Goal: Communication & Community: Share content

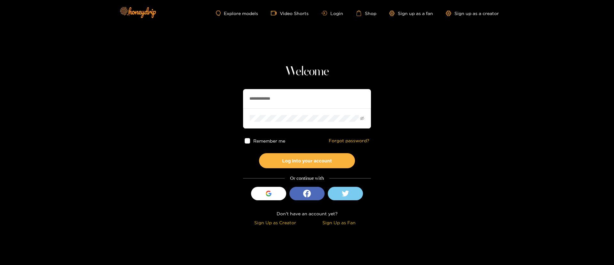
click at [273, 90] on input "**********" at bounding box center [307, 98] width 128 height 19
type input "**********"
click at [295, 162] on button "Log into your account" at bounding box center [307, 160] width 96 height 15
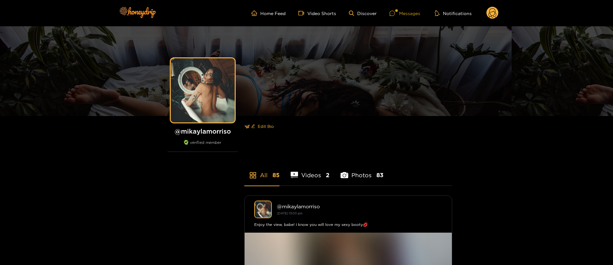
click at [397, 9] on div at bounding box center [396, 10] width 3 height 3
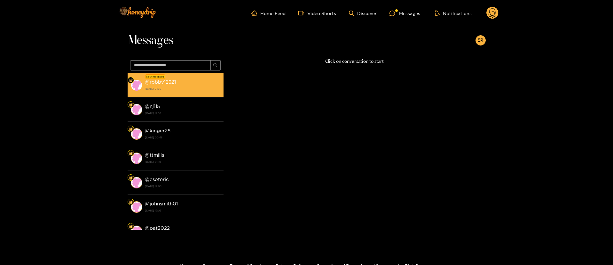
click at [186, 75] on li "New message @ robby12321 [DATE] 21:39" at bounding box center [176, 85] width 96 height 24
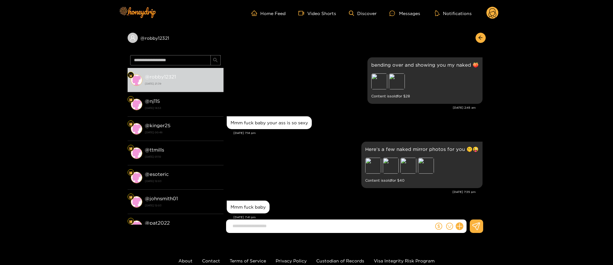
click at [315, 156] on div "Here’s a few naked mirror photos for you 🤫😜 Preview Preview Preview Preview Con…" at bounding box center [355, 165] width 256 height 50
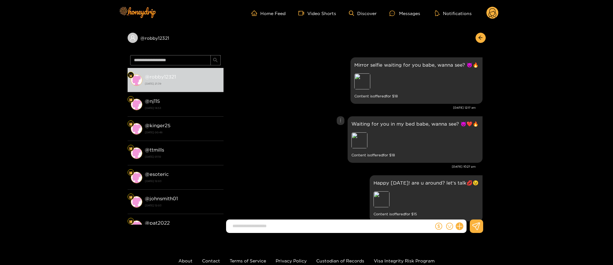
click at [290, 130] on div "Waiting for you in my bed babe, wanna see? 😈❤️🔥 Preview Content is offered for …" at bounding box center [355, 140] width 256 height 50
click at [365, 136] on div "Preview" at bounding box center [360, 140] width 16 height 16
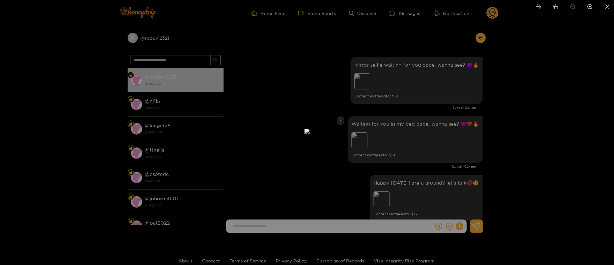
click at [482, 131] on div at bounding box center [307, 132] width 614 height 265
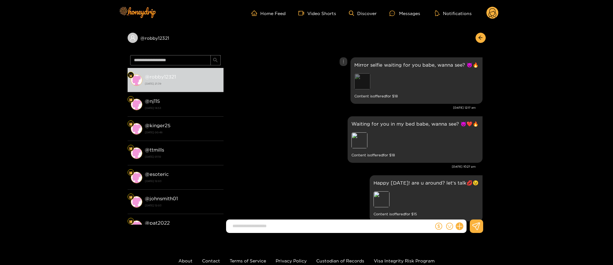
click at [355, 80] on div "Preview" at bounding box center [363, 81] width 16 height 16
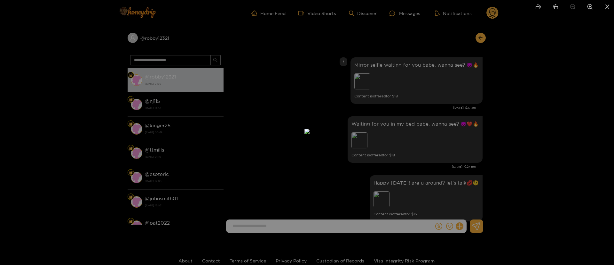
click at [435, 86] on div at bounding box center [307, 132] width 614 height 265
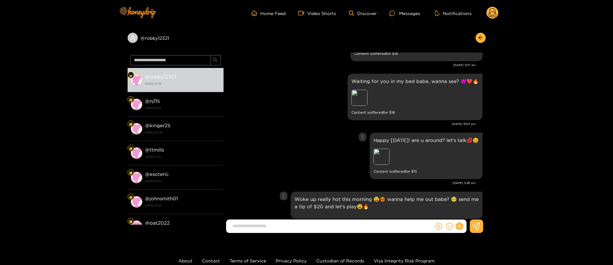
scroll to position [96, 0]
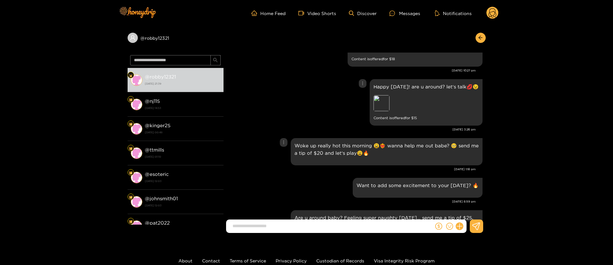
click at [390, 106] on div "Preview" at bounding box center [419, 104] width 90 height 18
click at [438, 99] on div "Preview" at bounding box center [419, 104] width 90 height 18
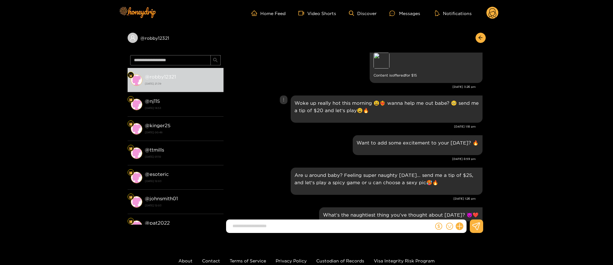
scroll to position [0, 0]
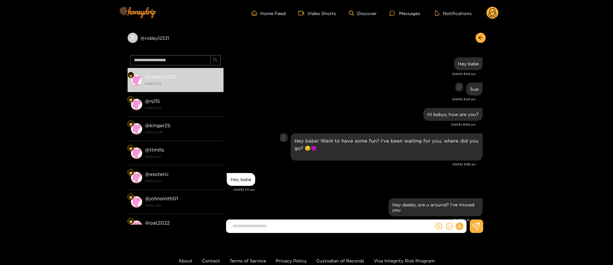
click at [311, 84] on div "Sup" at bounding box center [355, 89] width 256 height 16
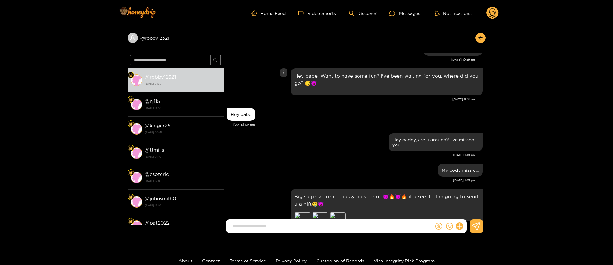
scroll to position [96, 0]
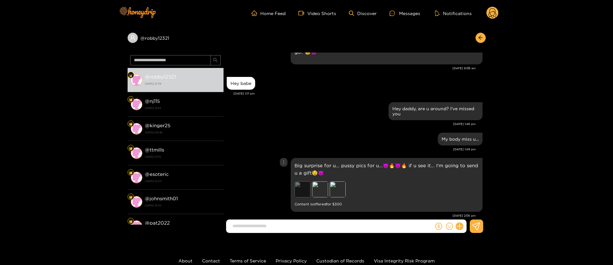
click at [300, 187] on div "Preview" at bounding box center [303, 189] width 16 height 16
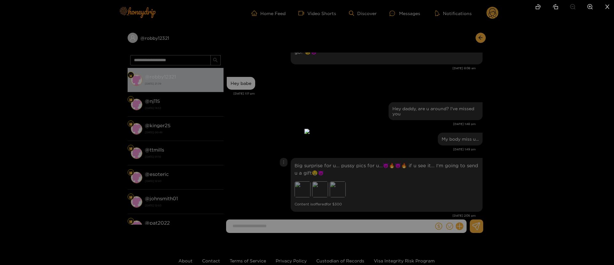
click at [459, 118] on div at bounding box center [307, 132] width 614 height 265
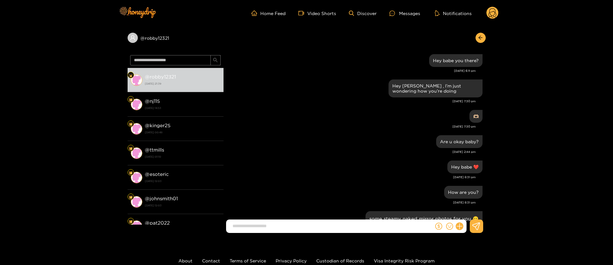
scroll to position [432, 0]
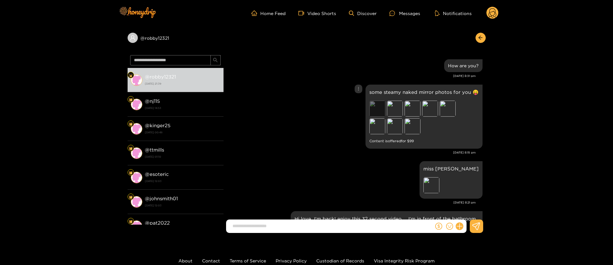
click at [380, 108] on div "Preview" at bounding box center [378, 108] width 16 height 16
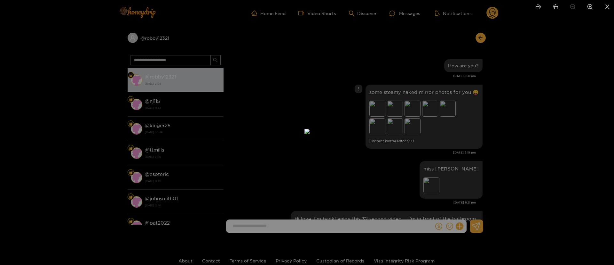
click at [493, 110] on div at bounding box center [307, 132] width 614 height 265
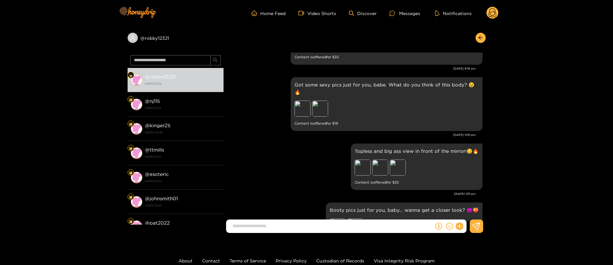
scroll to position [672, 0]
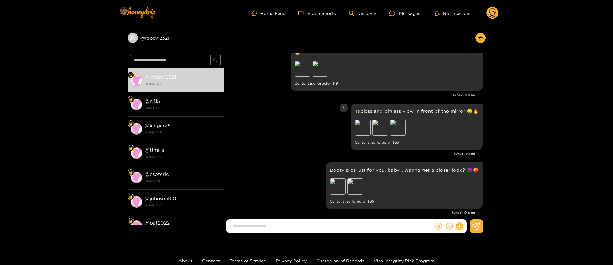
click at [259, 117] on div "Topless and big ass view in front of the mirror!😏🔥 Preview Preview Preview Cont…" at bounding box center [355, 127] width 256 height 50
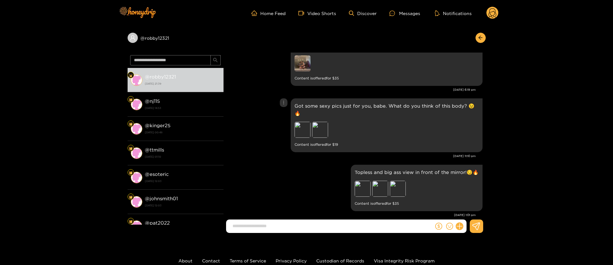
scroll to position [576, 0]
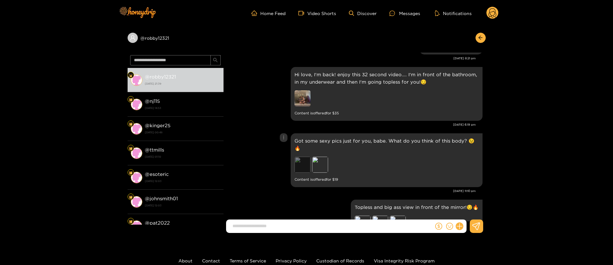
click at [303, 163] on div "Preview" at bounding box center [303, 164] width 16 height 16
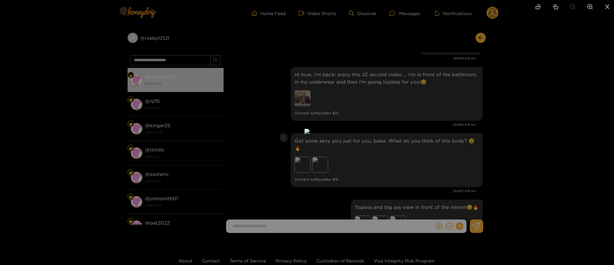
click at [513, 92] on div at bounding box center [307, 132] width 614 height 265
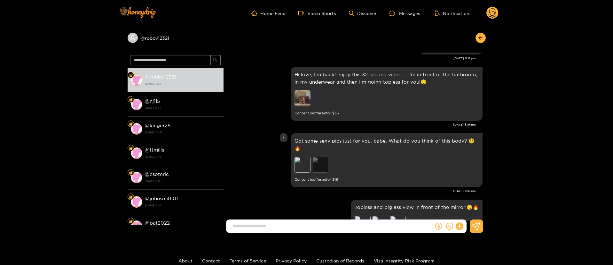
click at [320, 160] on div "Preview" at bounding box center [320, 164] width 16 height 16
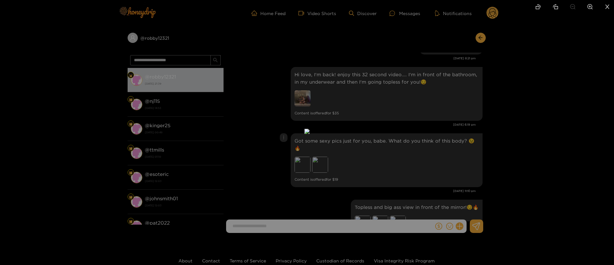
click at [471, 116] on div at bounding box center [307, 132] width 614 height 265
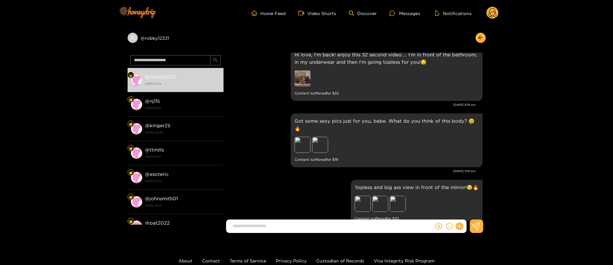
scroll to position [672, 0]
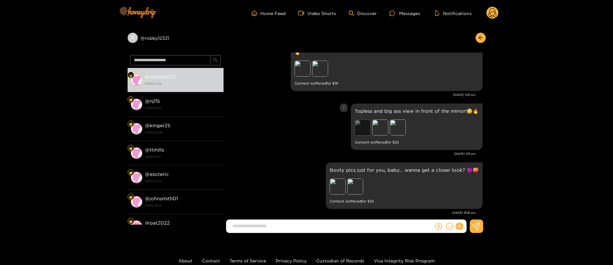
click at [364, 126] on div "Preview" at bounding box center [363, 127] width 16 height 16
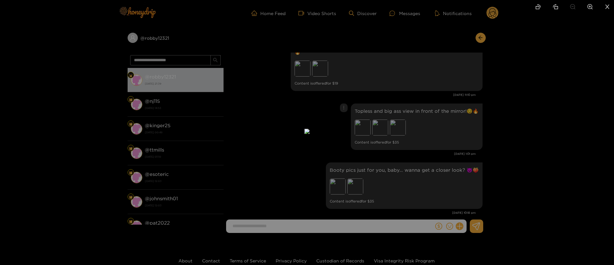
click at [465, 109] on div at bounding box center [307, 132] width 614 height 265
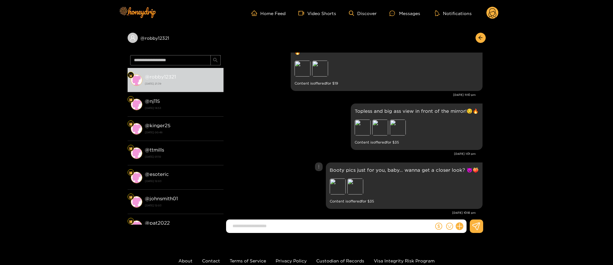
click at [339, 197] on small "Content is offered for $ 35" at bounding box center [404, 200] width 149 height 7
click at [342, 185] on div "Preview" at bounding box center [338, 186] width 16 height 16
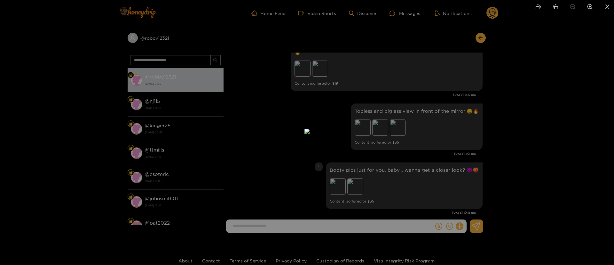
click at [456, 148] on div at bounding box center [307, 132] width 614 height 265
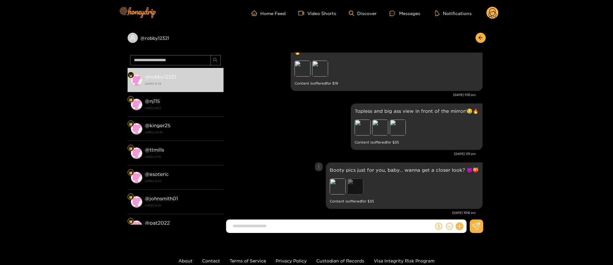
click at [363, 181] on div "Preview" at bounding box center [355, 186] width 16 height 16
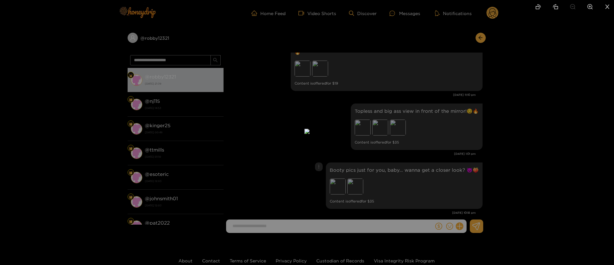
click at [477, 148] on div at bounding box center [307, 132] width 614 height 265
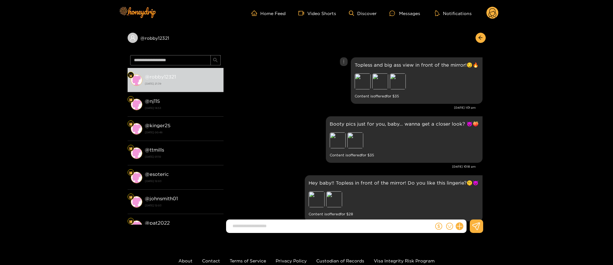
scroll to position [768, 0]
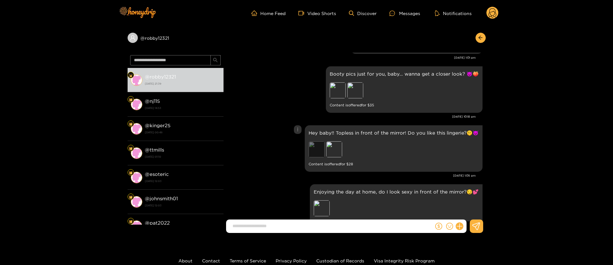
click at [317, 144] on div "Preview" at bounding box center [317, 149] width 16 height 16
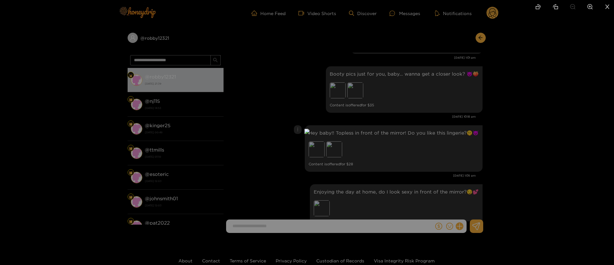
click at [453, 124] on div at bounding box center [307, 132] width 614 height 265
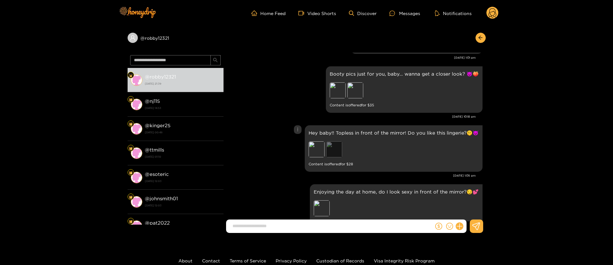
click at [340, 147] on div "Preview" at bounding box center [334, 149] width 16 height 16
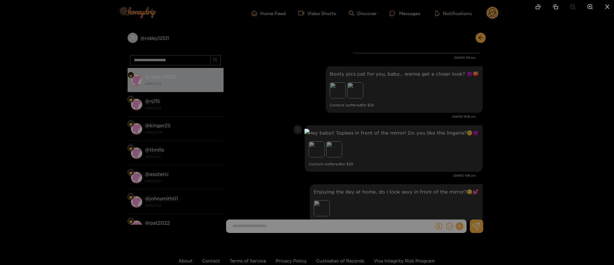
click at [420, 204] on div at bounding box center [307, 132] width 614 height 265
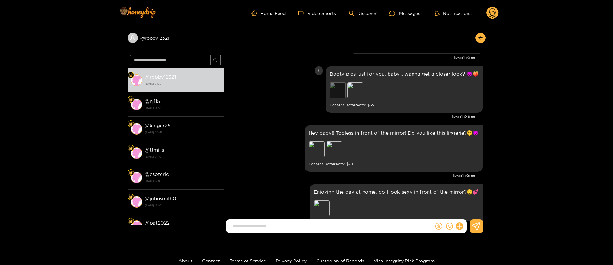
click at [346, 82] on div "Preview" at bounding box center [338, 90] width 16 height 16
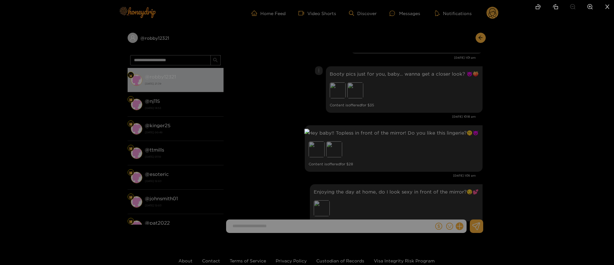
click at [450, 95] on div at bounding box center [307, 132] width 614 height 265
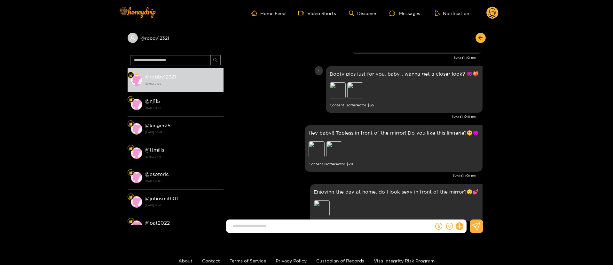
click at [320, 68] on icon "more" at bounding box center [319, 70] width 4 height 4
click at [320, 76] on div "Unsend" at bounding box center [321, 76] width 16 height 6
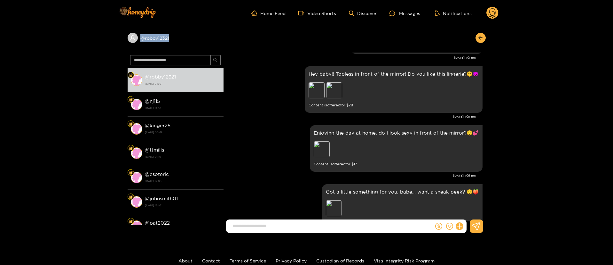
copy div "@ robby12321"
drag, startPoint x: 187, startPoint y: 44, endPoint x: 135, endPoint y: 47, distance: 51.3
click at [135, 47] on div "@ robby12321" at bounding box center [307, 39] width 358 height 26
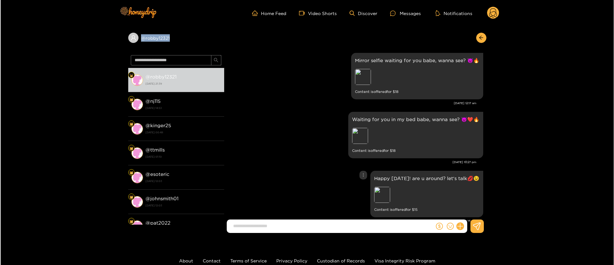
scroll to position [1056, 0]
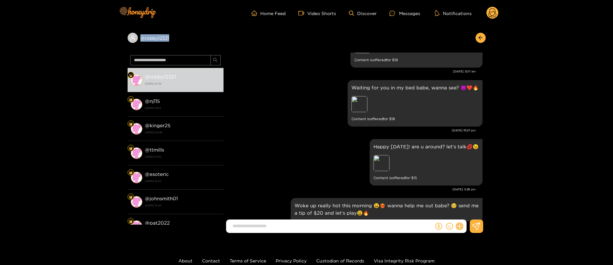
click at [463, 226] on icon at bounding box center [459, 225] width 7 height 7
click at [471, 214] on button at bounding box center [471, 210] width 22 height 14
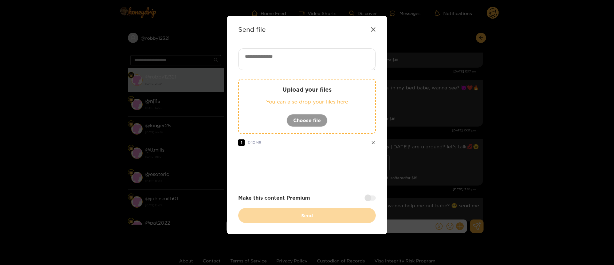
click at [300, 66] on textarea at bounding box center [307, 59] width 138 height 22
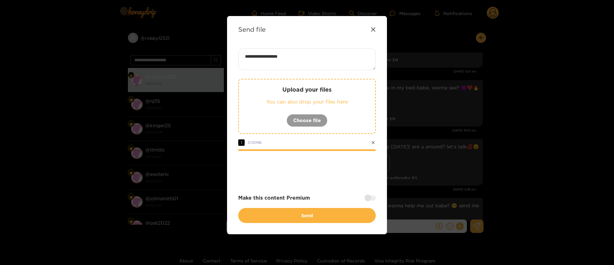
paste textarea "*****"
type textarea "**********"
click at [372, 197] on div at bounding box center [370, 197] width 11 height 5
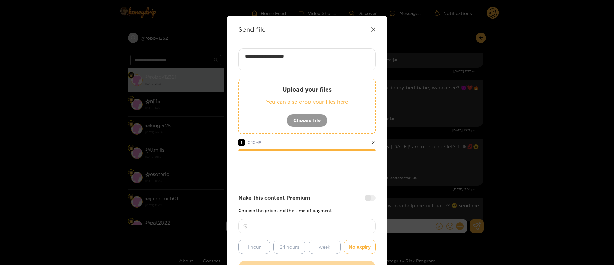
click at [309, 167] on div at bounding box center [307, 169] width 138 height 26
click at [290, 229] on input "number" at bounding box center [307, 226] width 138 height 14
drag, startPoint x: 319, startPoint y: 224, endPoint x: 267, endPoint y: 229, distance: 52.1
click at [267, 229] on input "**" at bounding box center [307, 226] width 138 height 14
type input "**"
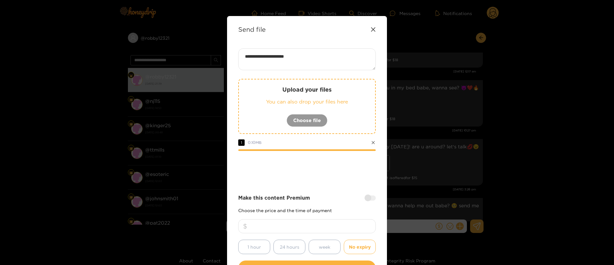
click at [305, 54] on textarea "**********" at bounding box center [307, 59] width 138 height 22
type textarea "**********"
click at [321, 195] on div "Make this content Premium" at bounding box center [307, 197] width 138 height 7
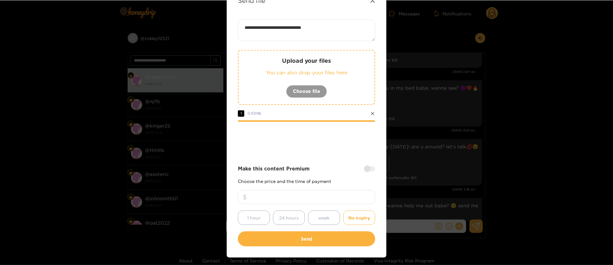
scroll to position [47, 0]
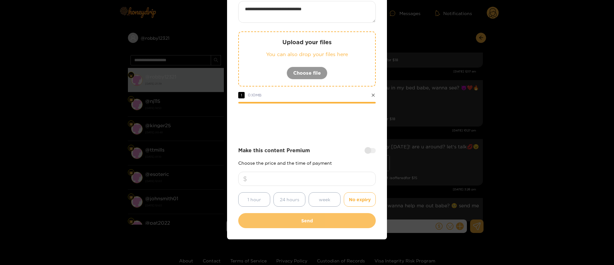
click at [345, 217] on button "Send" at bounding box center [307, 220] width 138 height 15
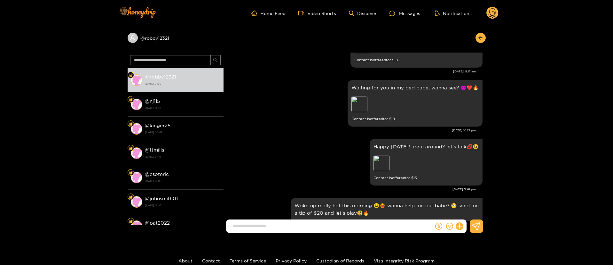
scroll to position [10, 0]
copy div "@ robby12321"
drag, startPoint x: 207, startPoint y: 38, endPoint x: 215, endPoint y: 7, distance: 32.3
click at [119, 48] on div "@ robby12321 @ robby12321 [DATE] 21:39 @ nj115 [DATE] 14:53 @ kinger25 [DATE] 0…" at bounding box center [306, 131] width 613 height 211
click at [292, 154] on div "Happy [DATE]! are u around? let's talk💋😉 Preview Content is offered for $ 15" at bounding box center [355, 162] width 256 height 50
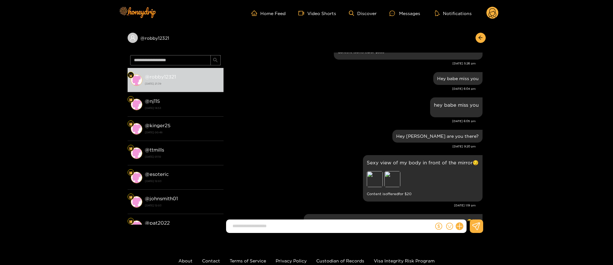
scroll to position [2592, 0]
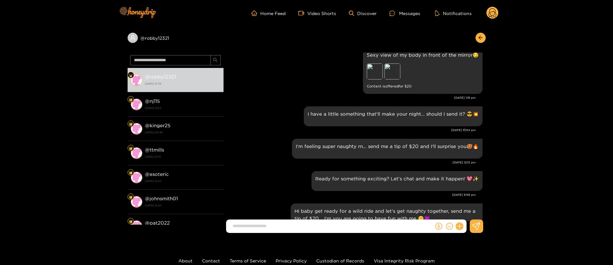
click at [499, 13] on header "Home Feed Video Shorts Discover Messages Notifications 0" at bounding box center [306, 13] width 613 height 26
click at [497, 16] on circle at bounding box center [493, 13] width 12 height 12
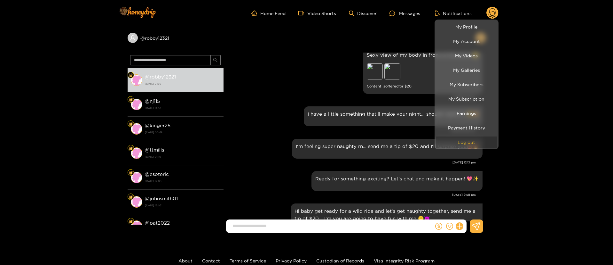
click at [473, 141] on button "Log out" at bounding box center [466, 141] width 61 height 11
